Goal: Find specific page/section: Find specific page/section

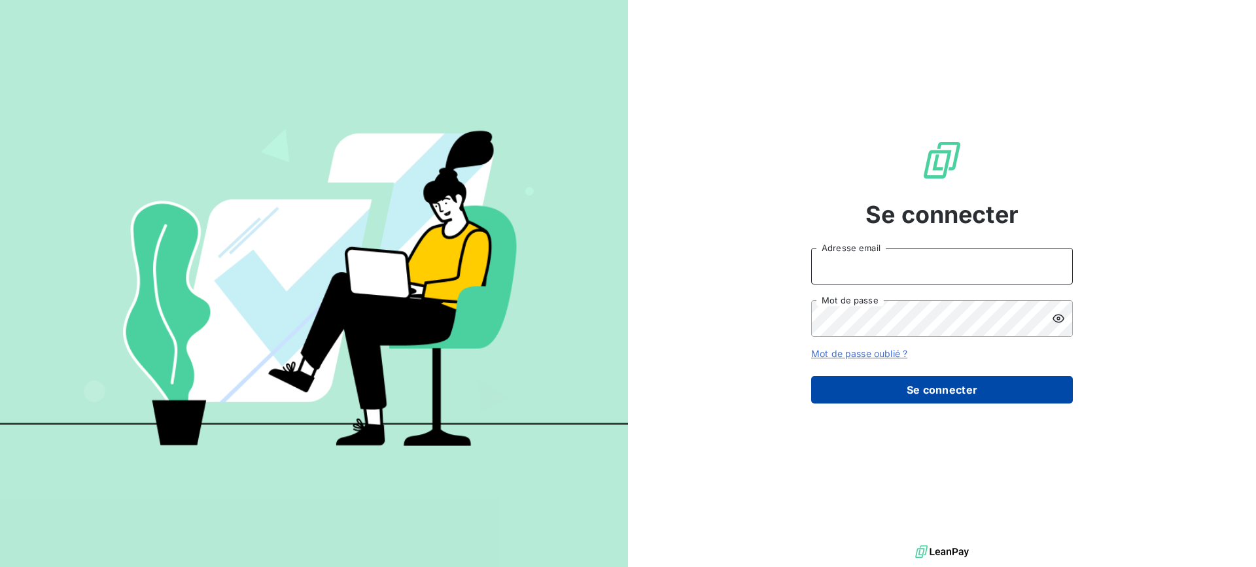
type input "[EMAIL_ADDRESS][PERSON_NAME][DOMAIN_NAME]"
click at [917, 396] on button "Se connecter" at bounding box center [942, 389] width 262 height 27
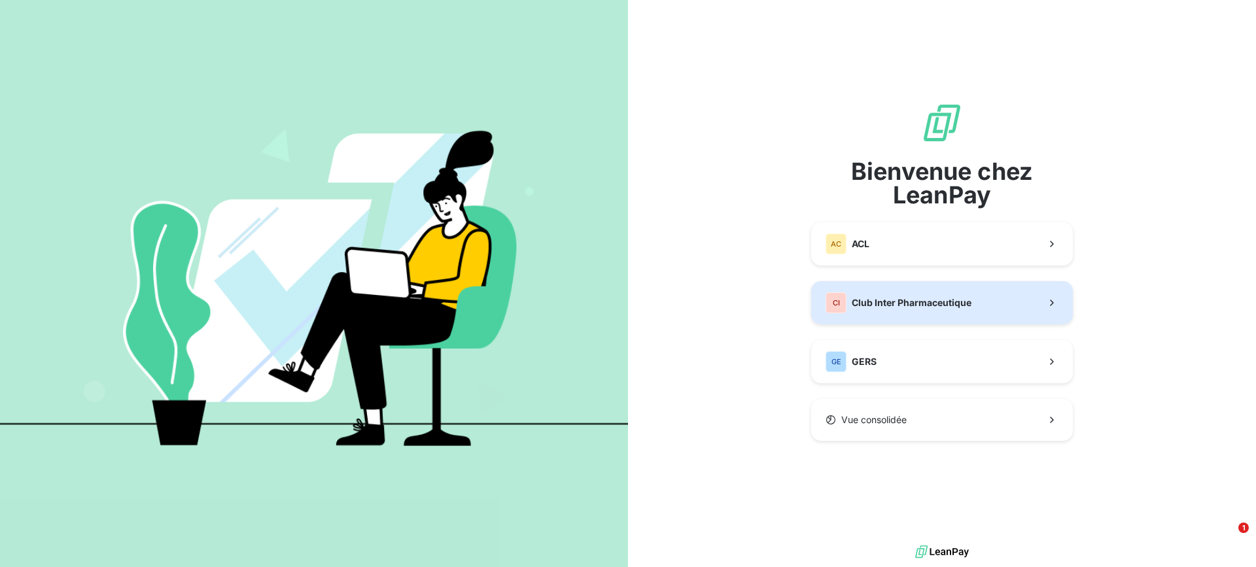
click at [883, 300] on span "Club Inter Pharmaceutique" at bounding box center [912, 302] width 120 height 13
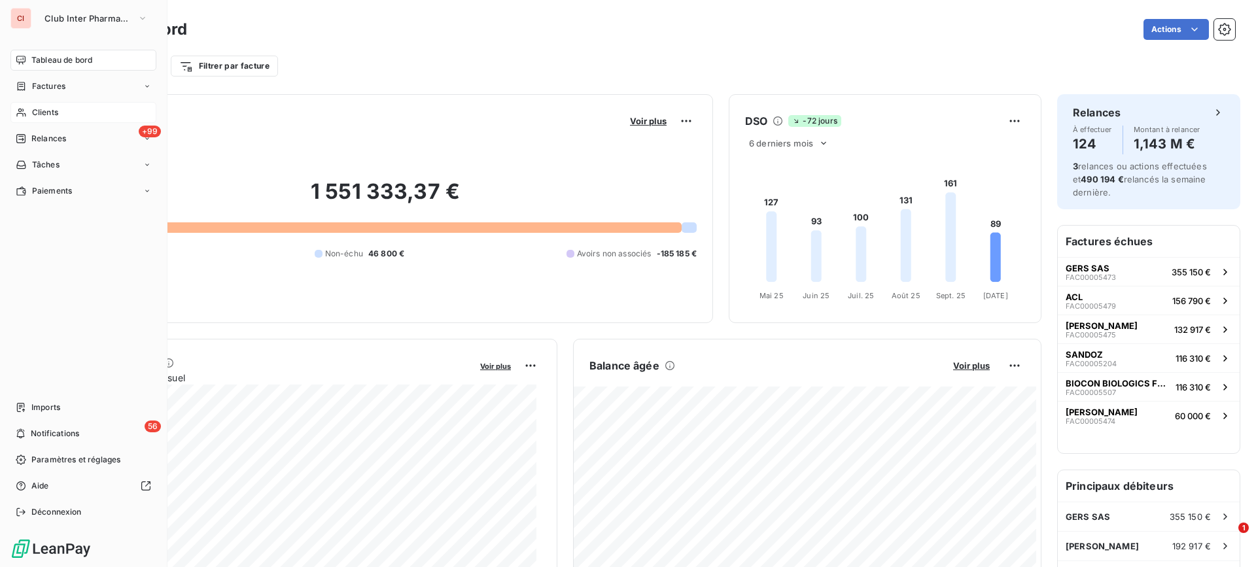
click at [45, 114] on span "Clients" at bounding box center [45, 113] width 26 height 12
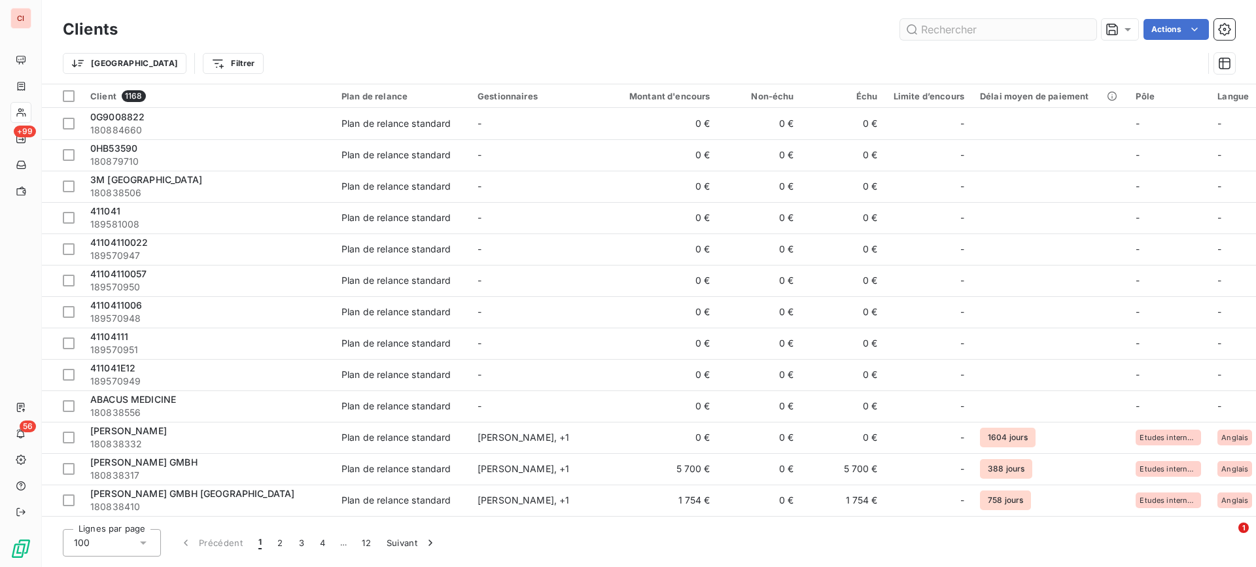
click at [930, 25] on input "text" at bounding box center [998, 29] width 196 height 21
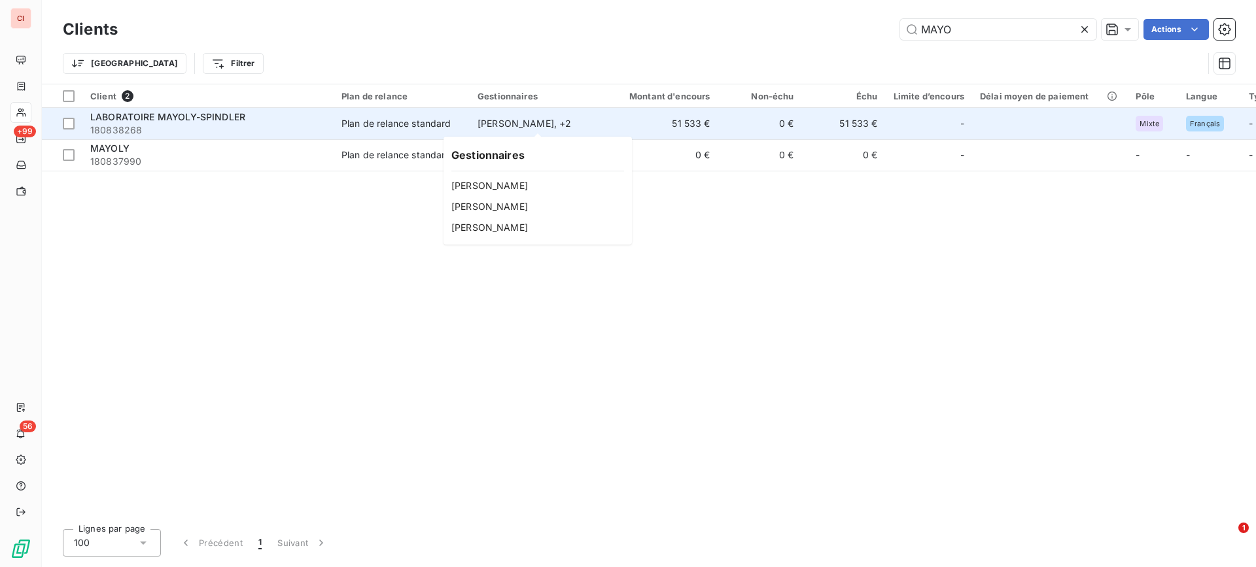
type input "MAYO"
click at [551, 122] on div "[PERSON_NAME] , + 2" at bounding box center [538, 123] width 120 height 13
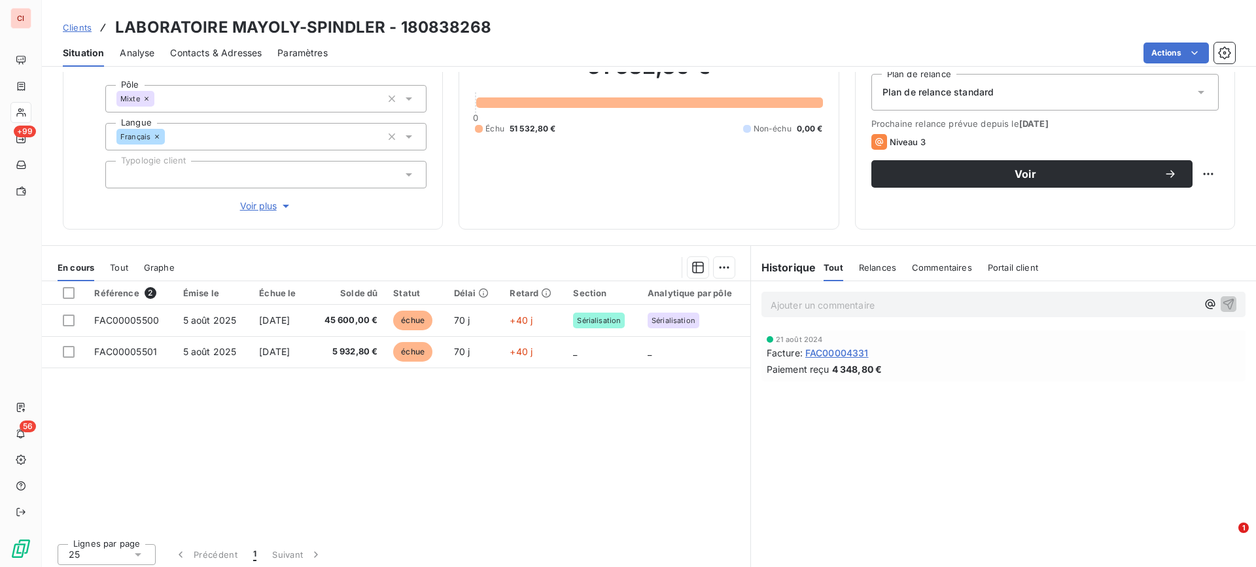
scroll to position [143, 0]
